Goal: Communication & Community: Ask a question

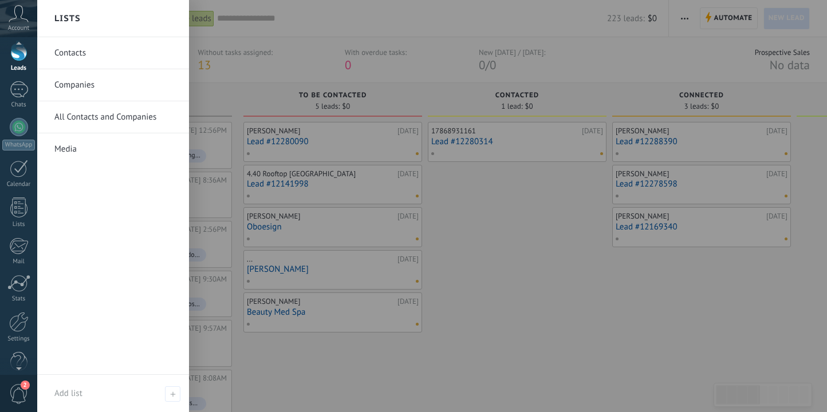
scroll to position [64, 0]
click at [16, 311] on div at bounding box center [18, 303] width 19 height 20
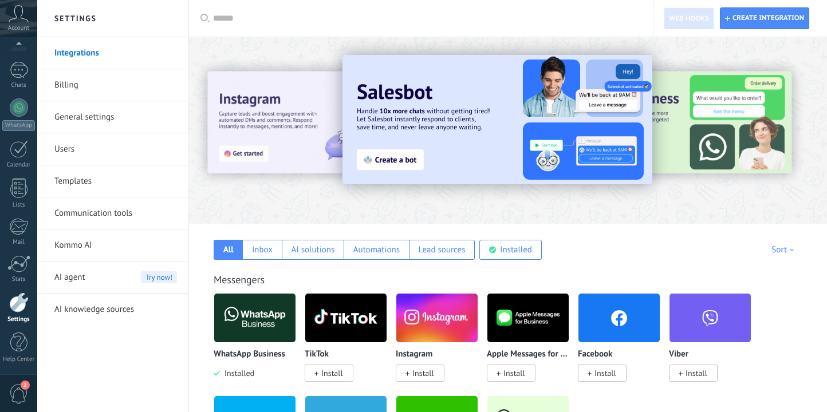
click at [76, 97] on link "Billing" at bounding box center [115, 85] width 123 height 32
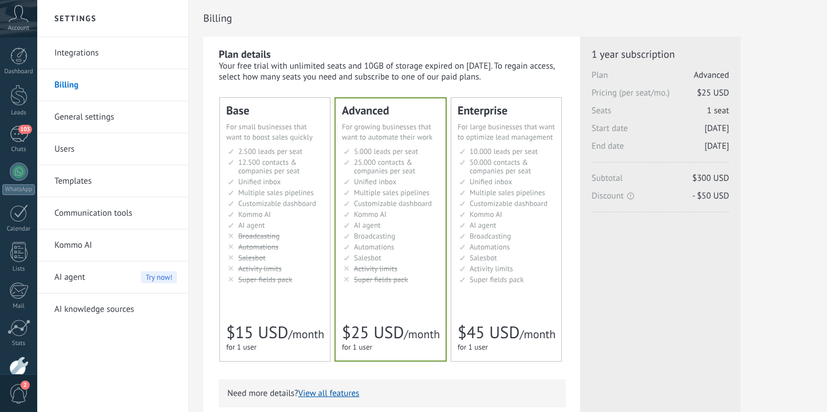
click at [104, 118] on link "General settings" at bounding box center [115, 117] width 123 height 32
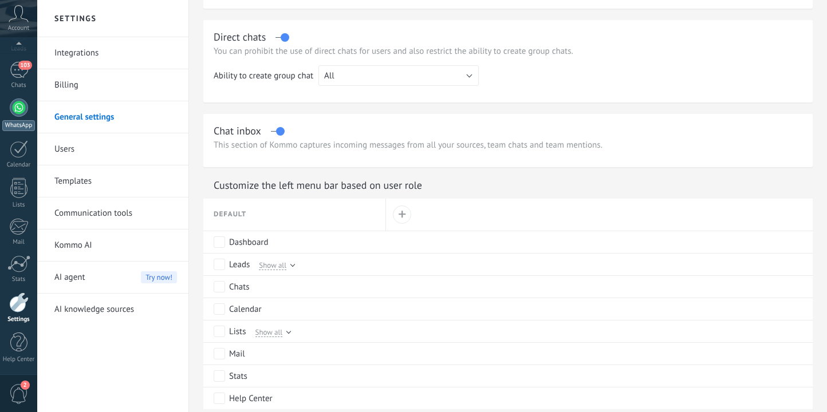
scroll to position [523, 0]
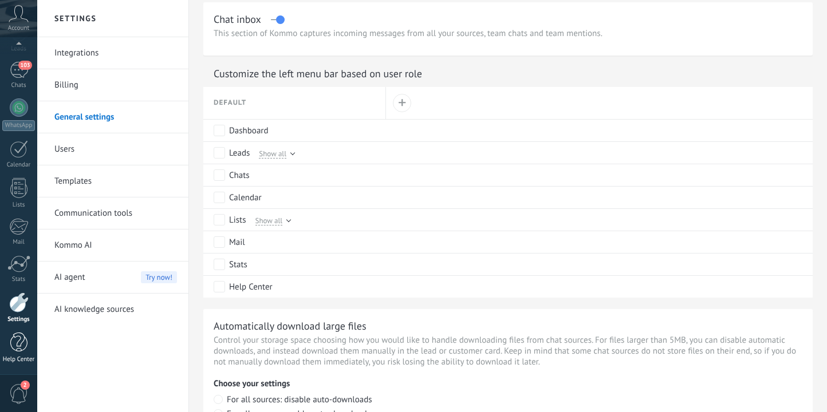
click at [13, 346] on div at bounding box center [18, 343] width 17 height 20
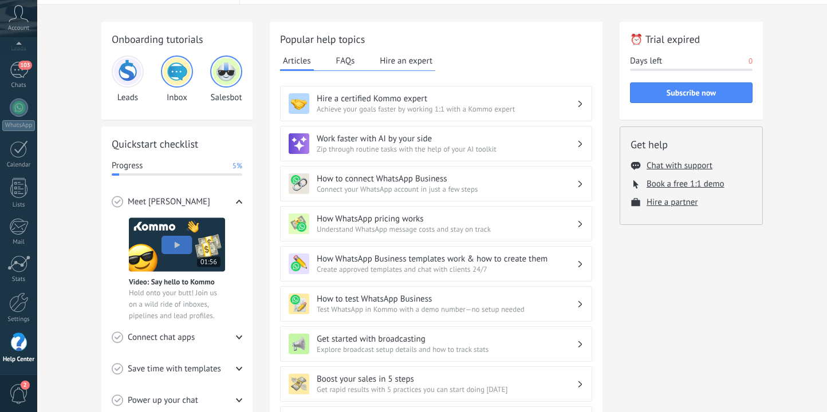
scroll to position [35, 0]
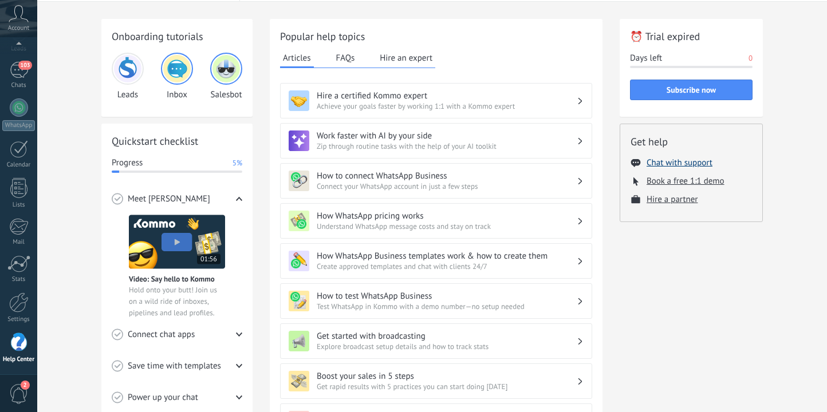
click at [659, 165] on button "Chat with support" at bounding box center [679, 162] width 66 height 11
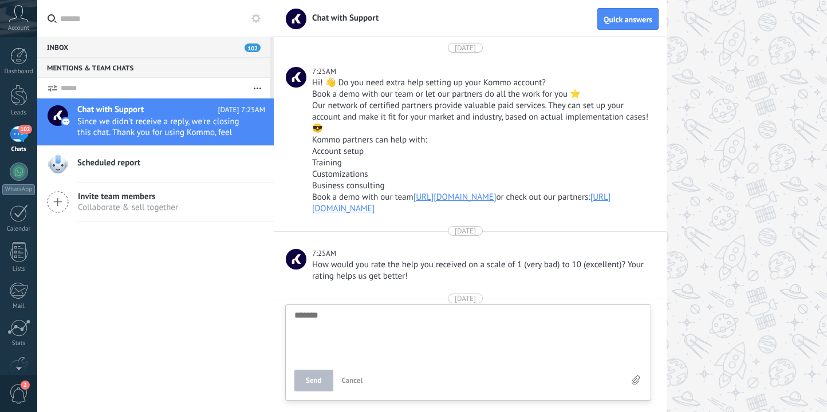
scroll to position [72, 0]
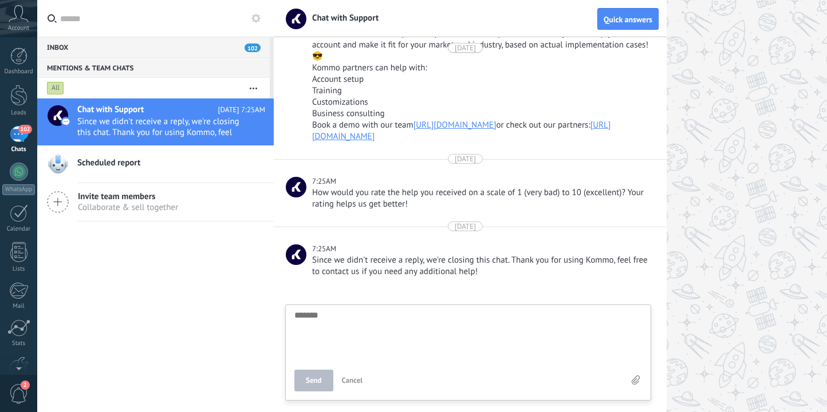
type textarea "*"
type textarea "**"
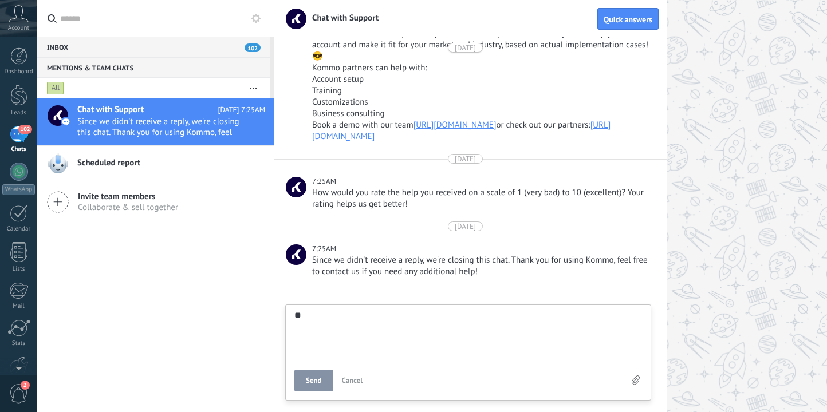
click at [312, 385] on button "Send" at bounding box center [313, 381] width 39 height 22
type textarea "*******"
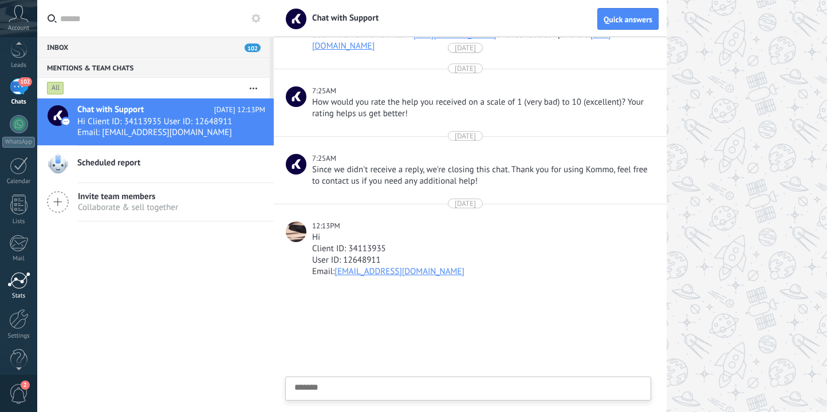
scroll to position [64, 0]
click at [21, 303] on div at bounding box center [18, 303] width 19 height 20
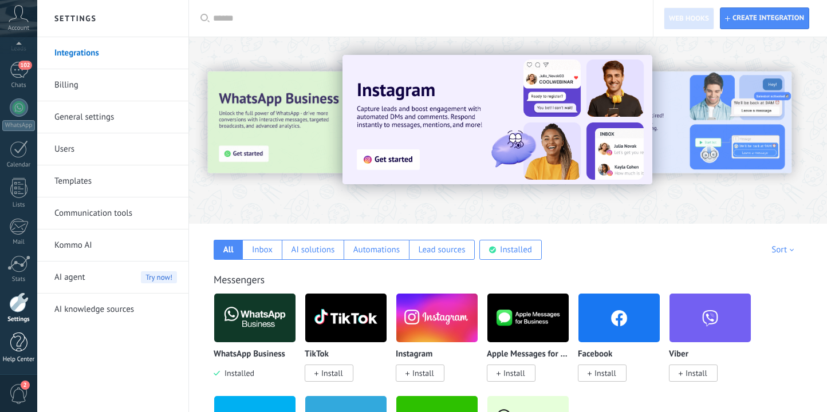
click at [13, 343] on div at bounding box center [18, 343] width 17 height 20
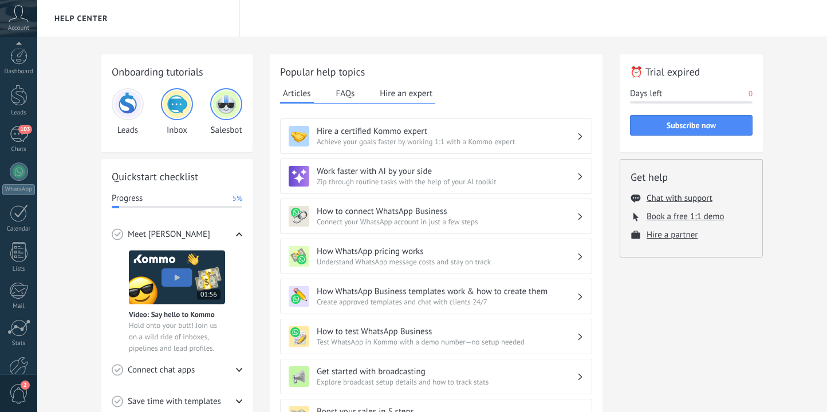
scroll to position [64, 0]
click at [25, 25] on span "Account" at bounding box center [18, 28] width 21 height 7
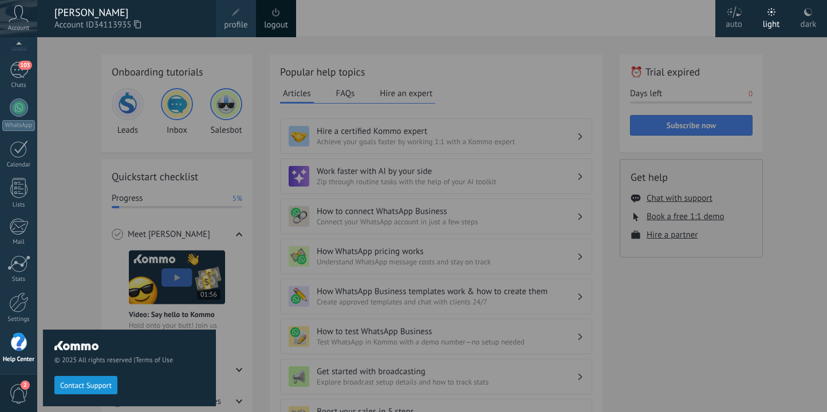
click at [104, 56] on div "© 2025 All rights reserved | Terms of Use Contact Support" at bounding box center [129, 224] width 173 height 375
click at [81, 69] on div "© 2025 All rights reserved | Terms of Use Contact Support" at bounding box center [129, 224] width 173 height 375
click at [25, 74] on div "103" at bounding box center [19, 70] width 18 height 17
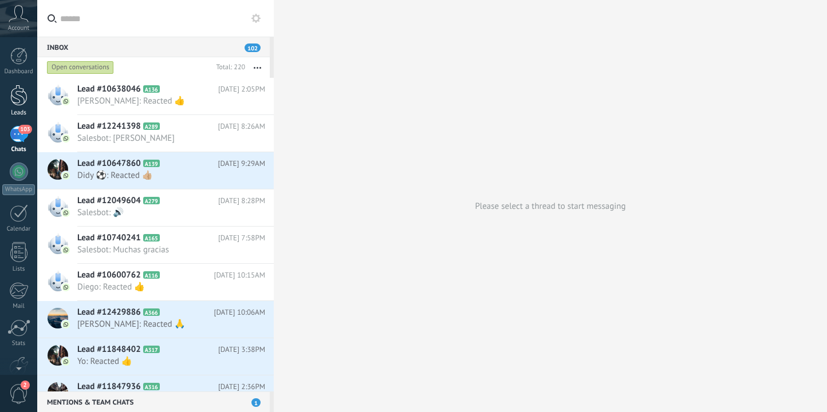
click at [19, 97] on div at bounding box center [18, 95] width 17 height 21
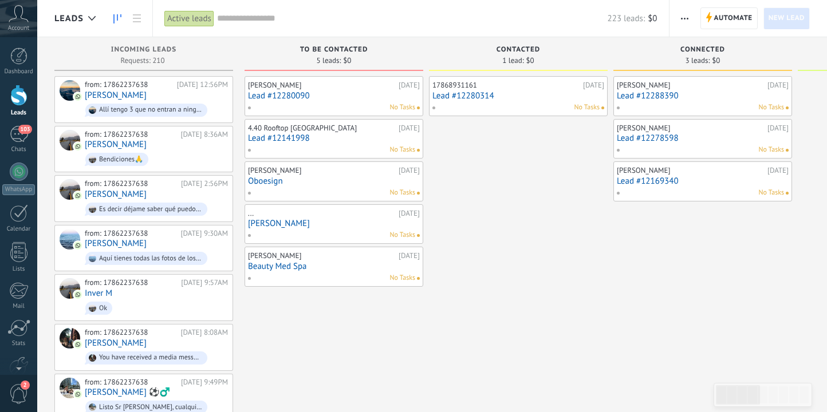
click at [783, 26] on span "New lead" at bounding box center [786, 18] width 36 height 21
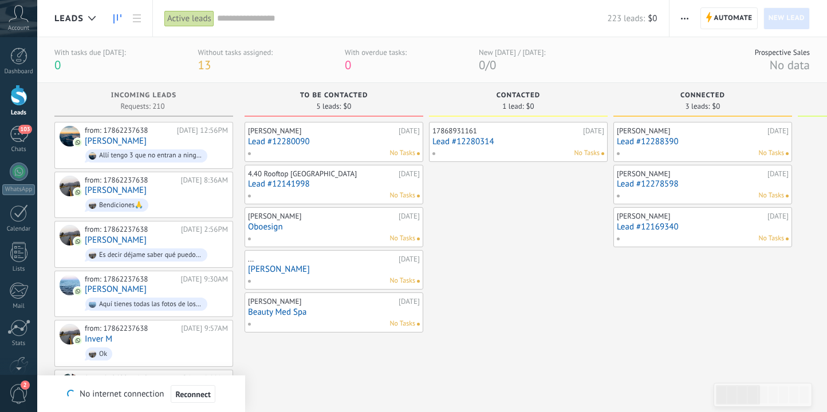
type textarea "*******"
